Goal: Complete application form

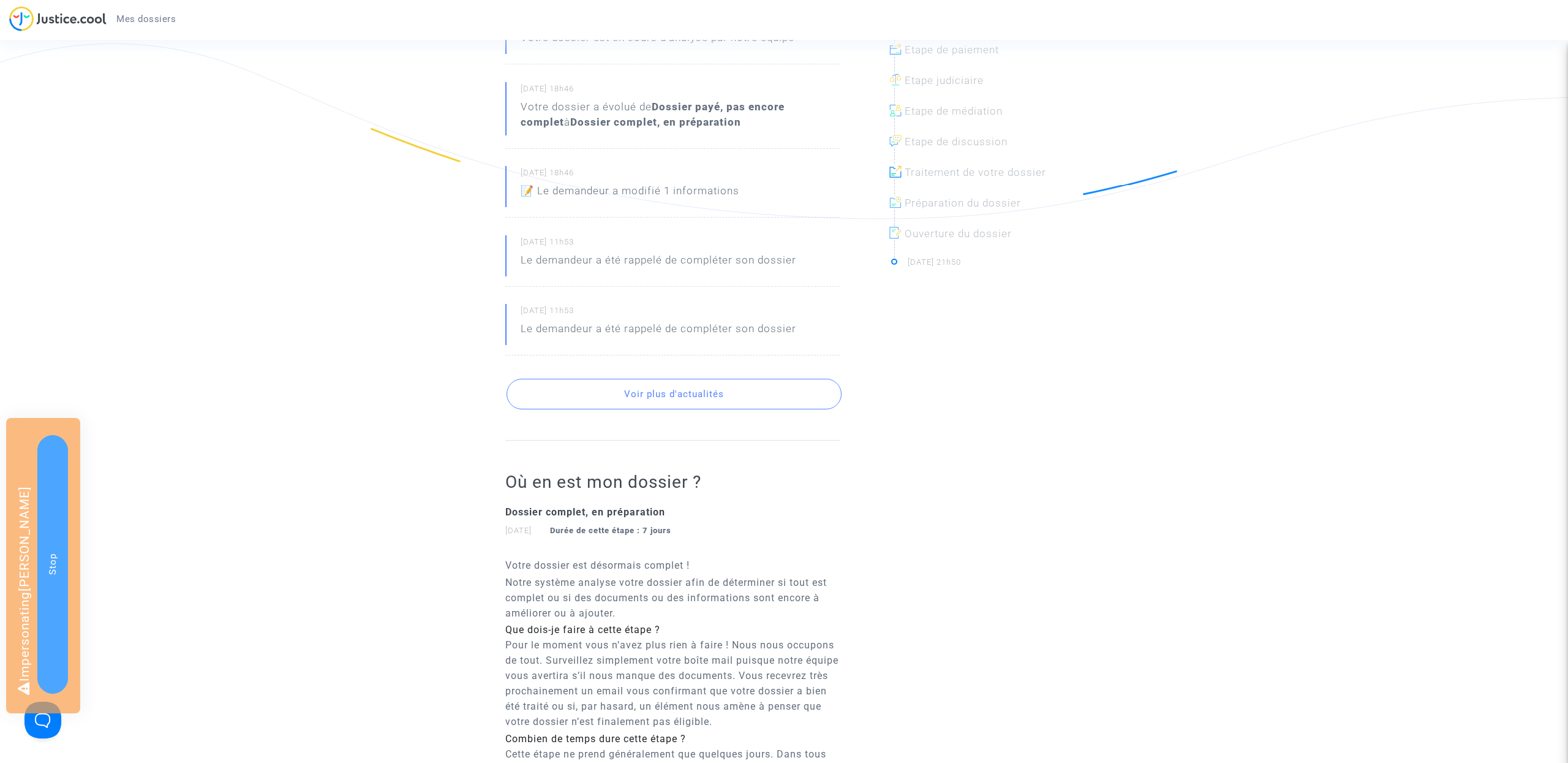
click at [685, 396] on button "Voir plus d'actualités" at bounding box center [674, 394] width 335 height 31
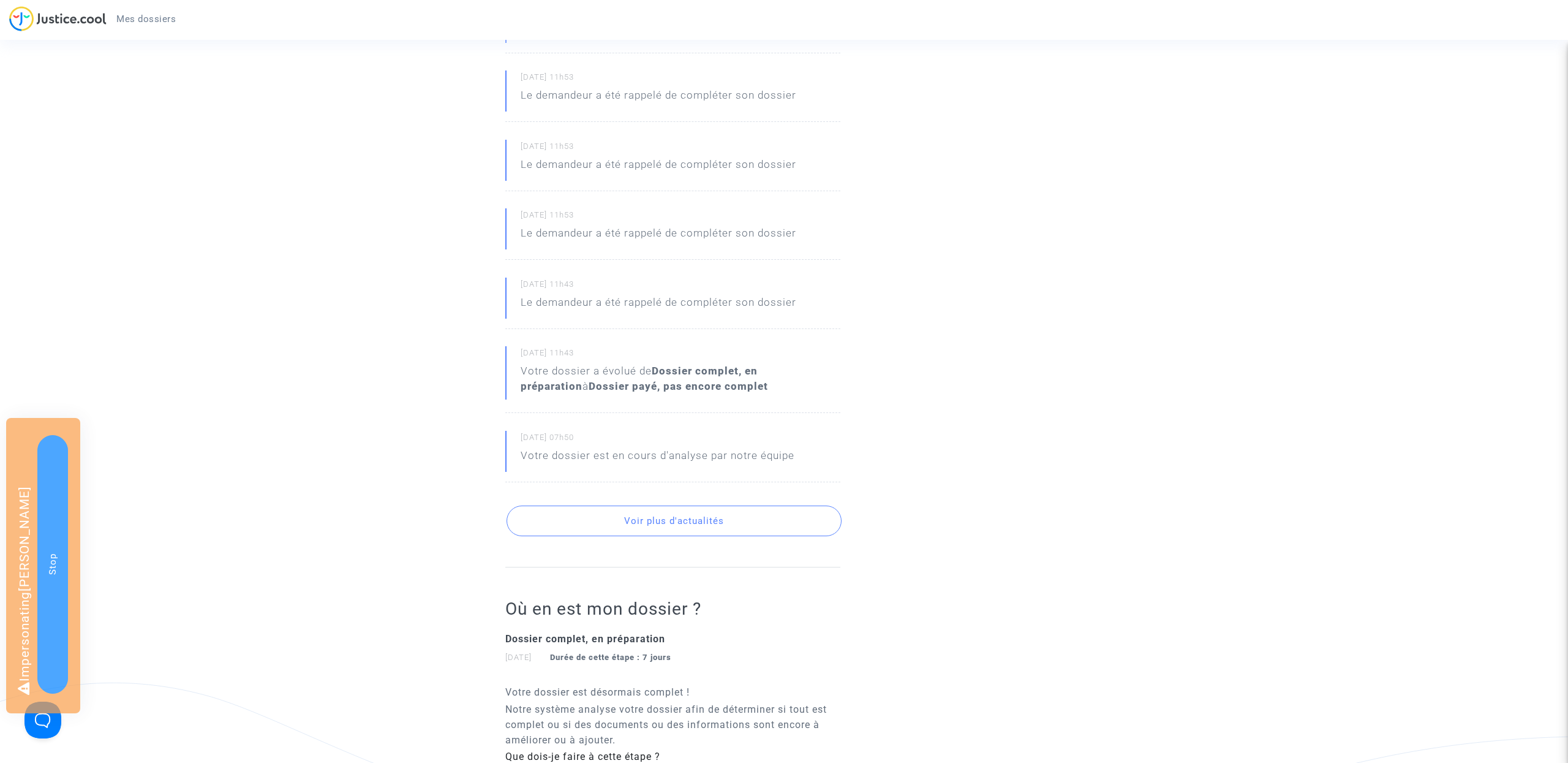
scroll to position [701, 0]
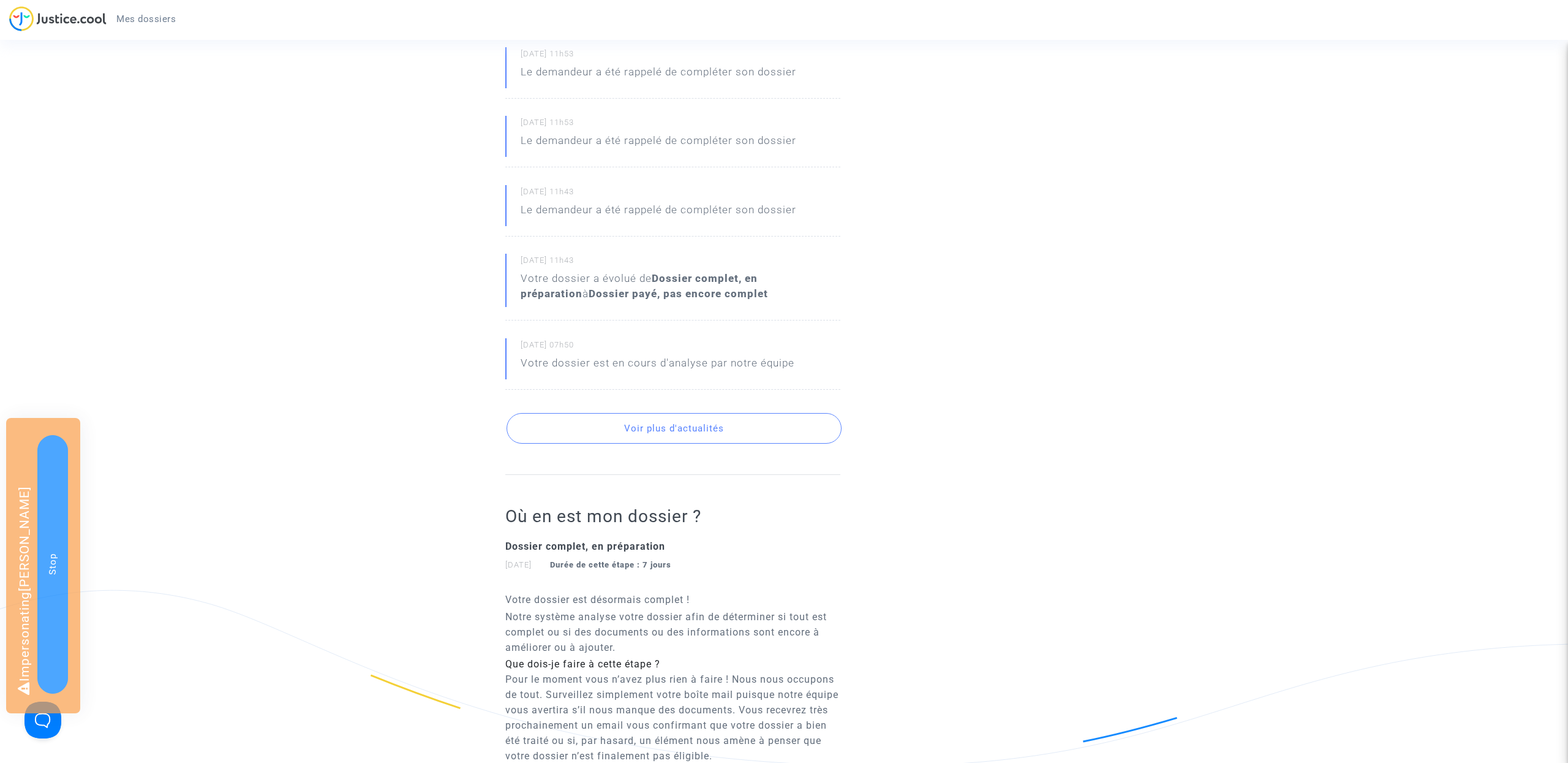
click at [658, 429] on button "Voir plus d'actualités" at bounding box center [674, 428] width 335 height 31
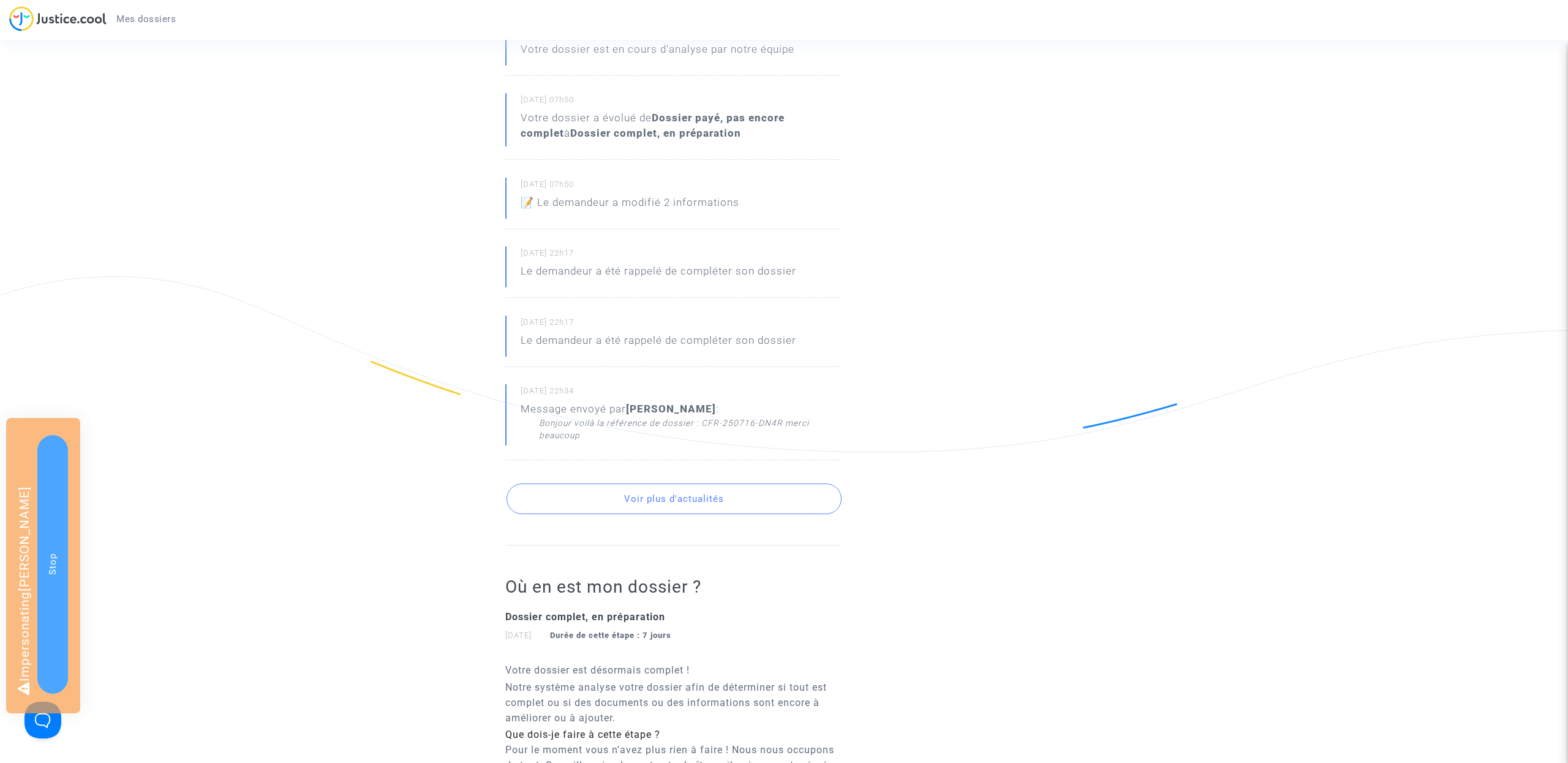
scroll to position [1140, 0]
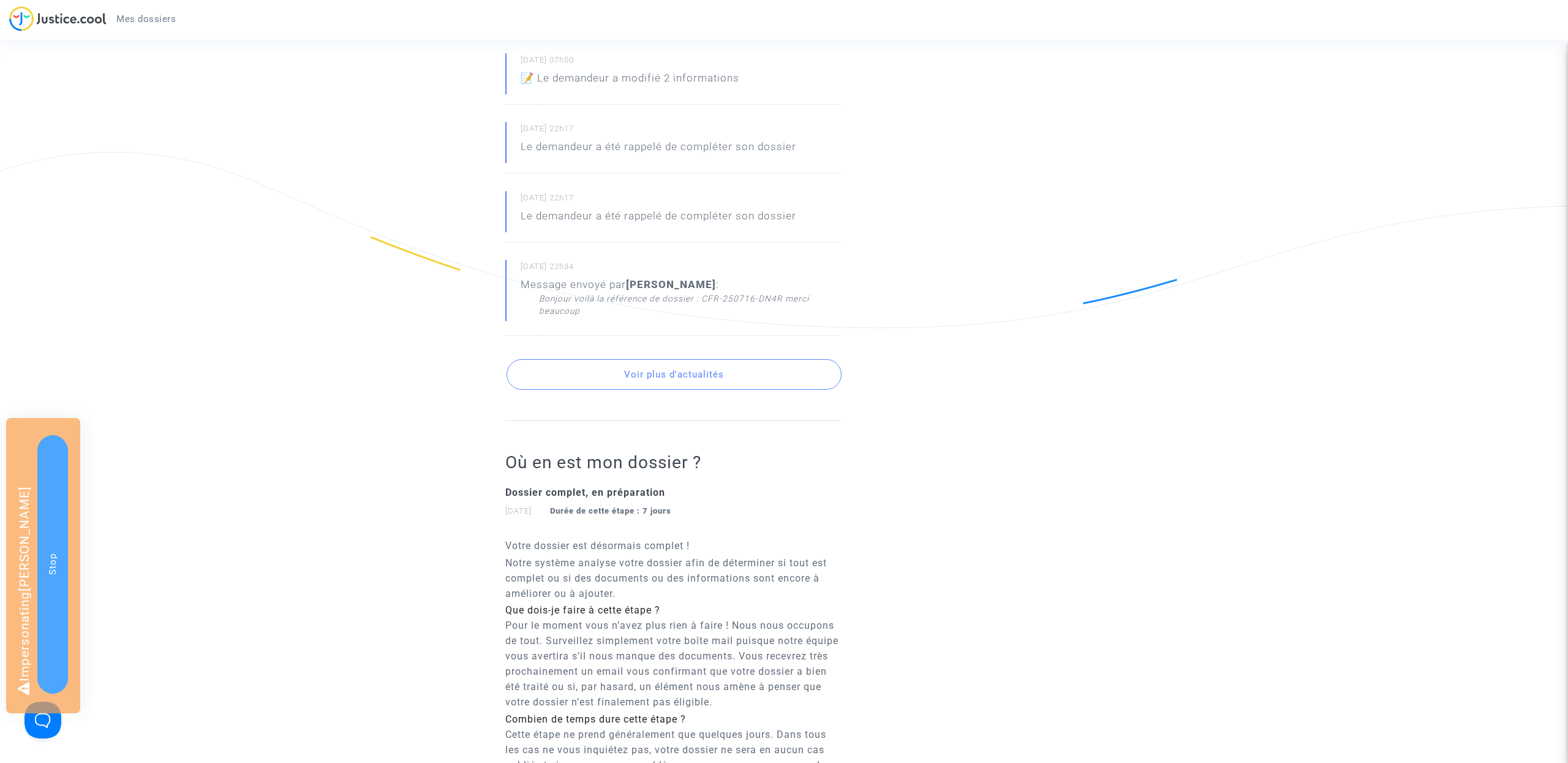
click at [681, 380] on button "Voir plus d'actualités" at bounding box center [674, 374] width 335 height 31
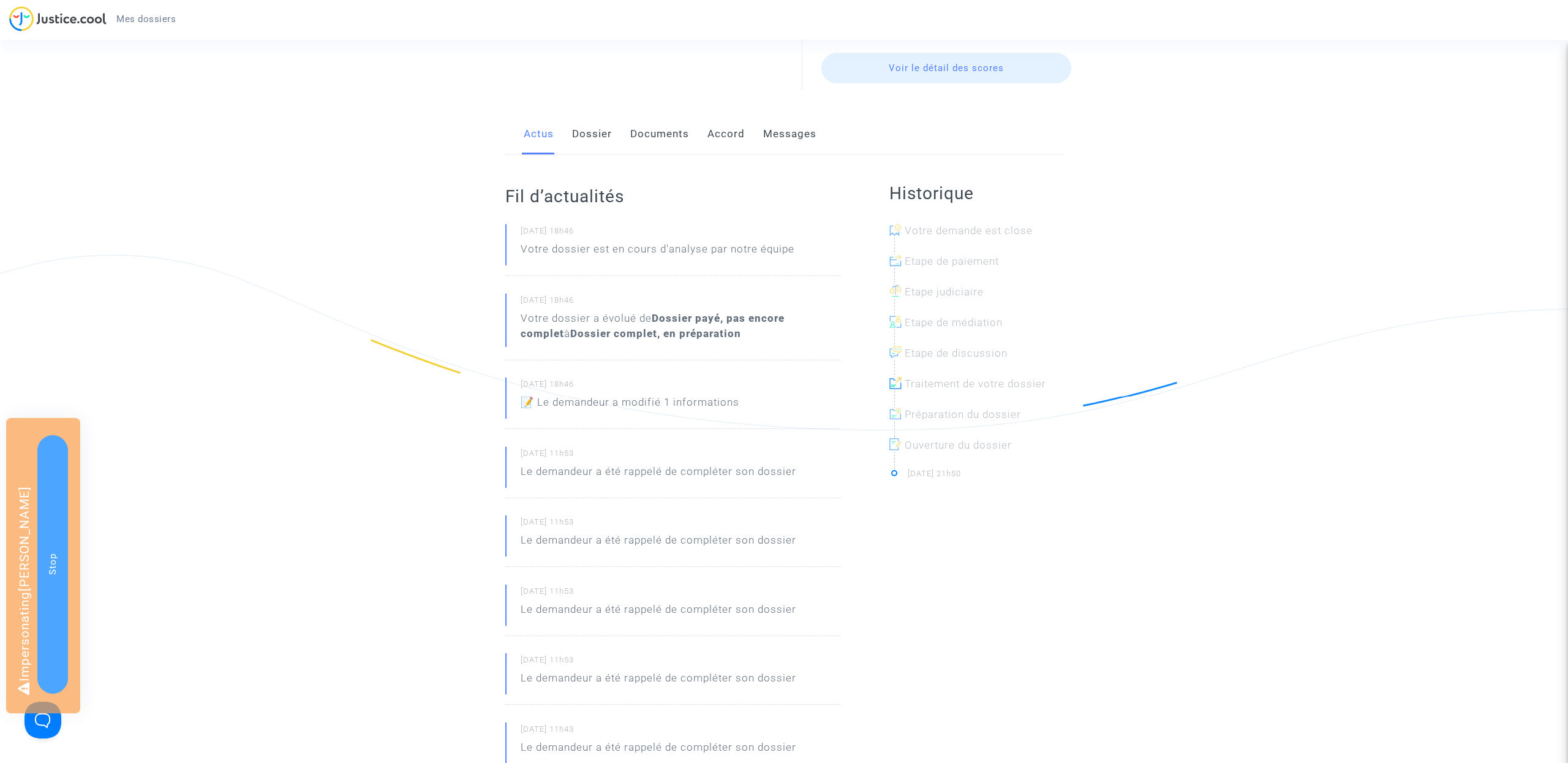
scroll to position [130, 0]
